Goal: Use online tool/utility: Utilize a website feature to perform a specific function

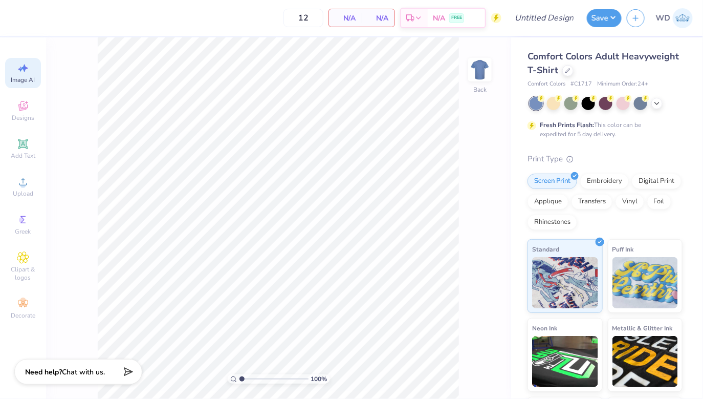
click at [27, 79] on span "Image AI" at bounding box center [23, 80] width 24 height 8
select select "4"
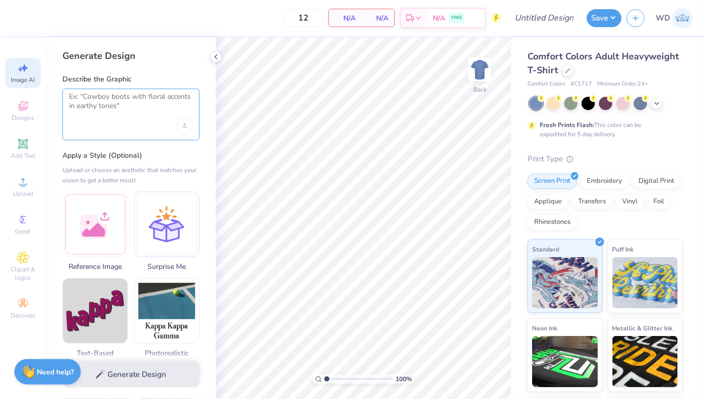
click at [122, 106] on textarea at bounding box center [131, 105] width 124 height 26
click at [112, 227] on div at bounding box center [95, 223] width 66 height 66
click at [136, 131] on div at bounding box center [130, 115] width 137 height 52
click at [132, 116] on textarea at bounding box center [131, 105] width 124 height 26
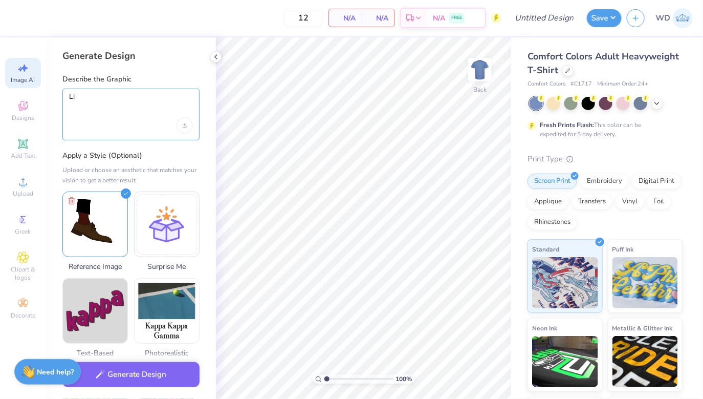
type textarea "L"
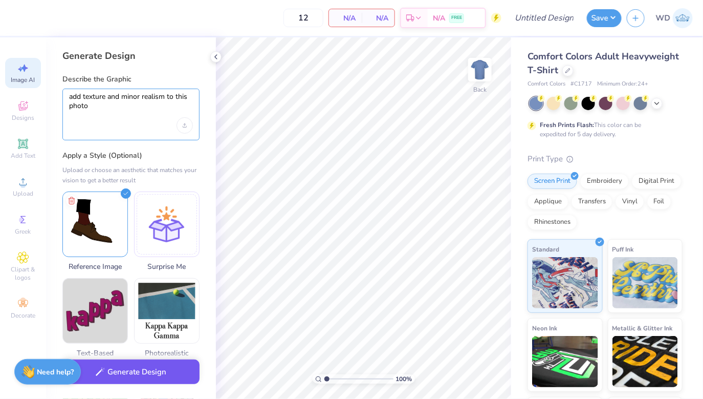
type textarea "add texture and minor realism to this photo"
click at [117, 373] on button "Generate Design" at bounding box center [130, 371] width 137 height 25
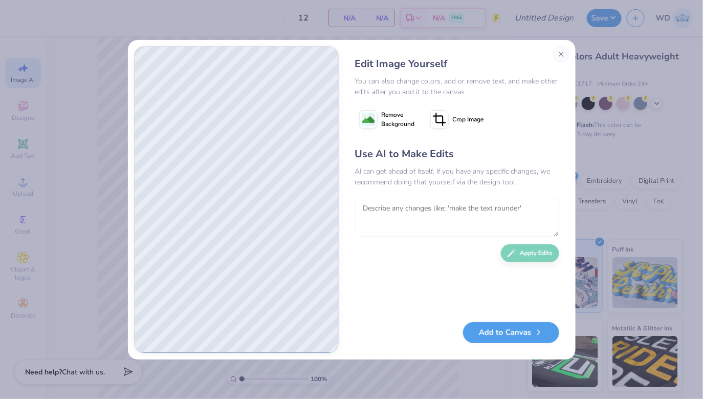
click at [392, 217] on textarea at bounding box center [457, 217] width 204 height 40
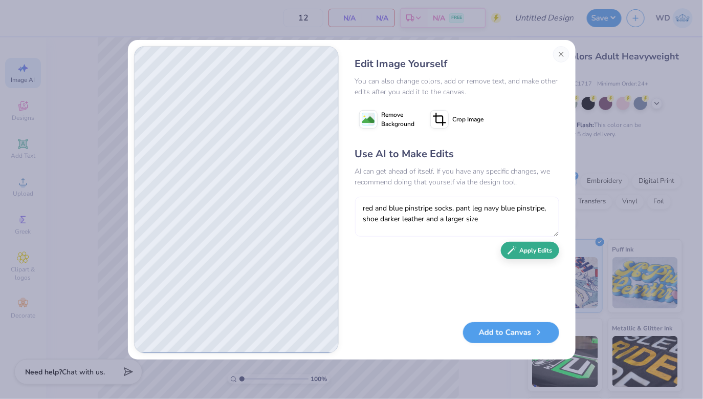
type textarea "red and blue pinstripe socks, pant leg navy blue pinstripe, shoe darker leather…"
click at [441, 257] on button "Apply Edits" at bounding box center [530, 251] width 58 height 18
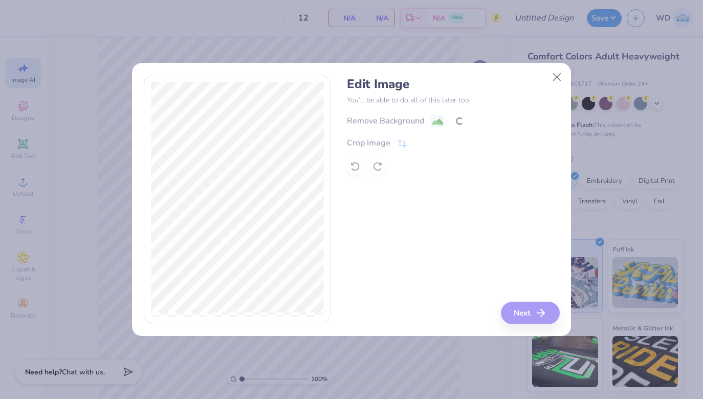
select select "4"
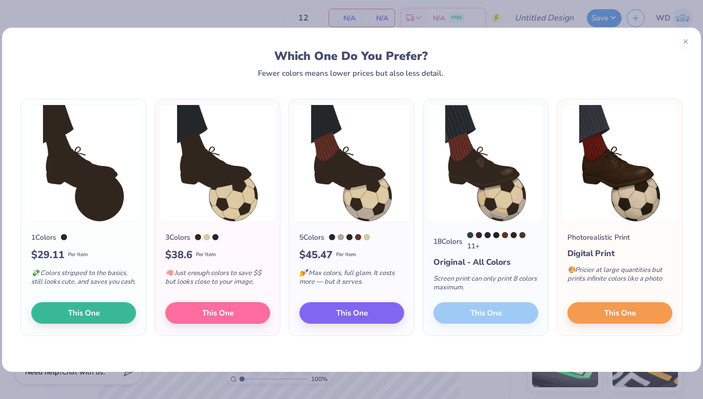
select select "4"
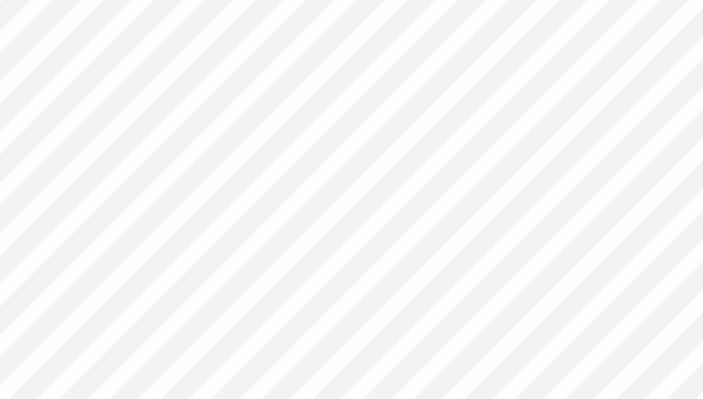
type input "9.17"
